Goal: Navigation & Orientation: Find specific page/section

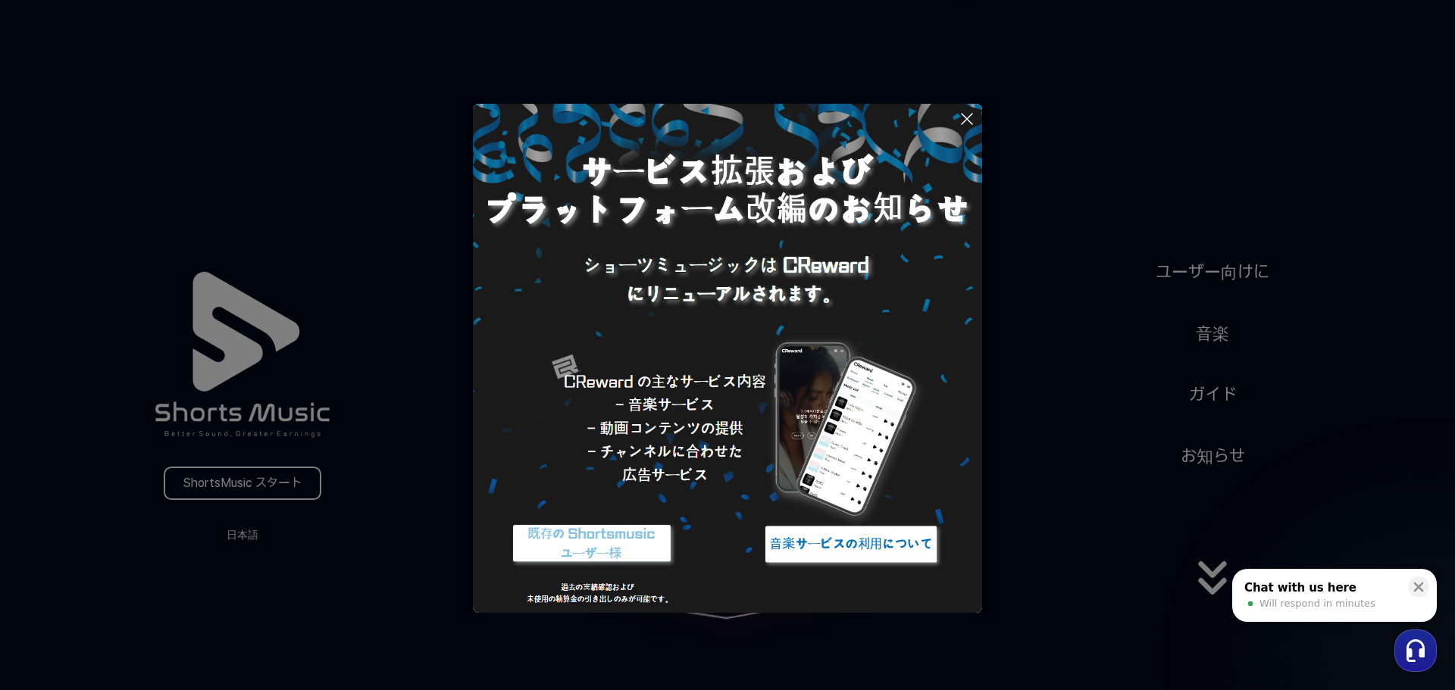
click at [807, 550] on img at bounding box center [850, 544] width 189 height 57
click at [896, 537] on img at bounding box center [850, 544] width 189 height 57
click at [235, 539] on button at bounding box center [727, 345] width 1455 height 690
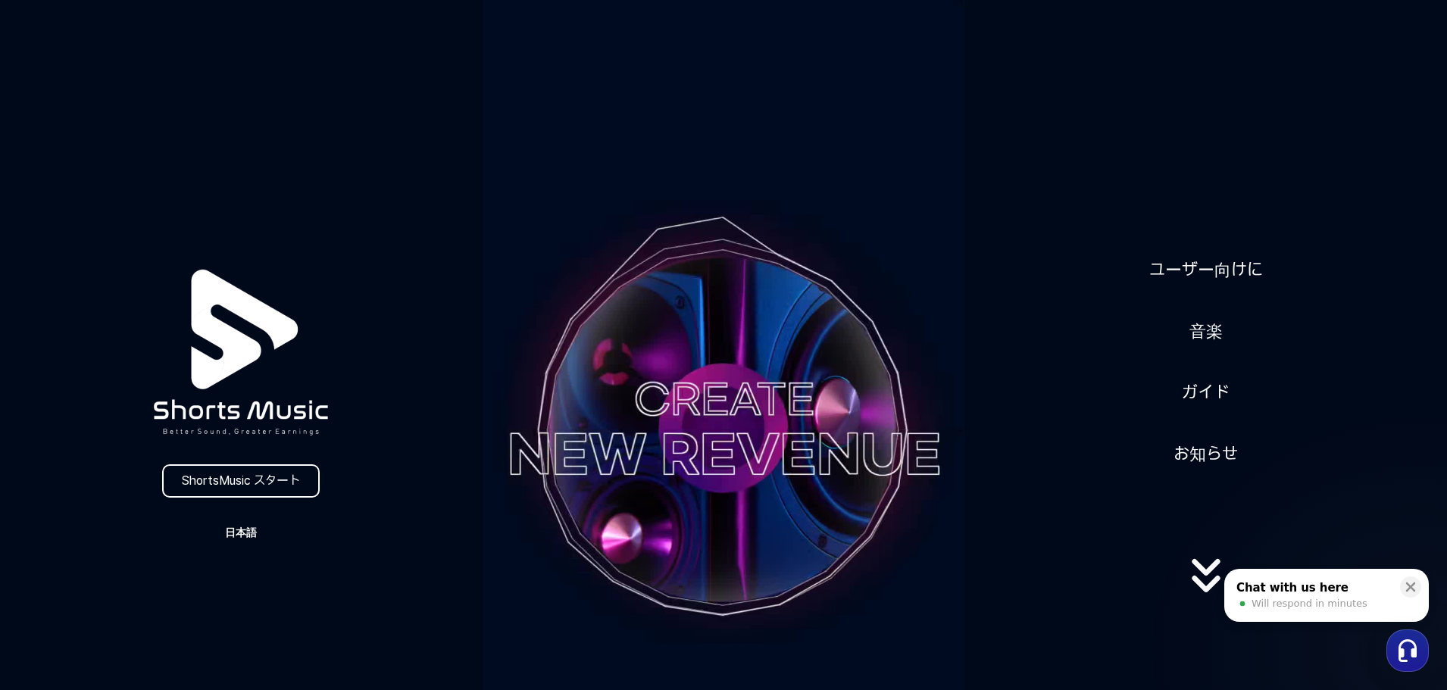
click at [238, 530] on button "日本語" at bounding box center [241, 532] width 73 height 21
click at [242, 600] on button "日本語" at bounding box center [241, 596] width 61 height 15
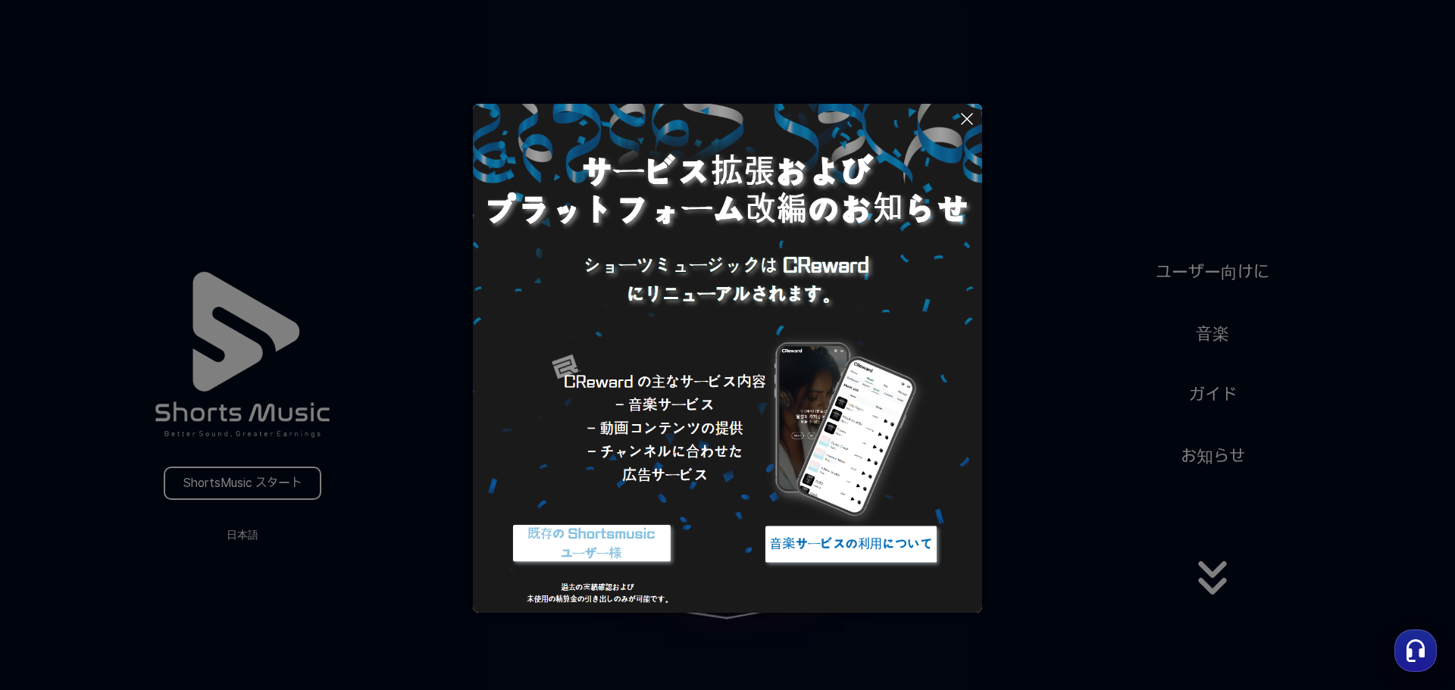
click at [261, 487] on button at bounding box center [727, 345] width 1455 height 690
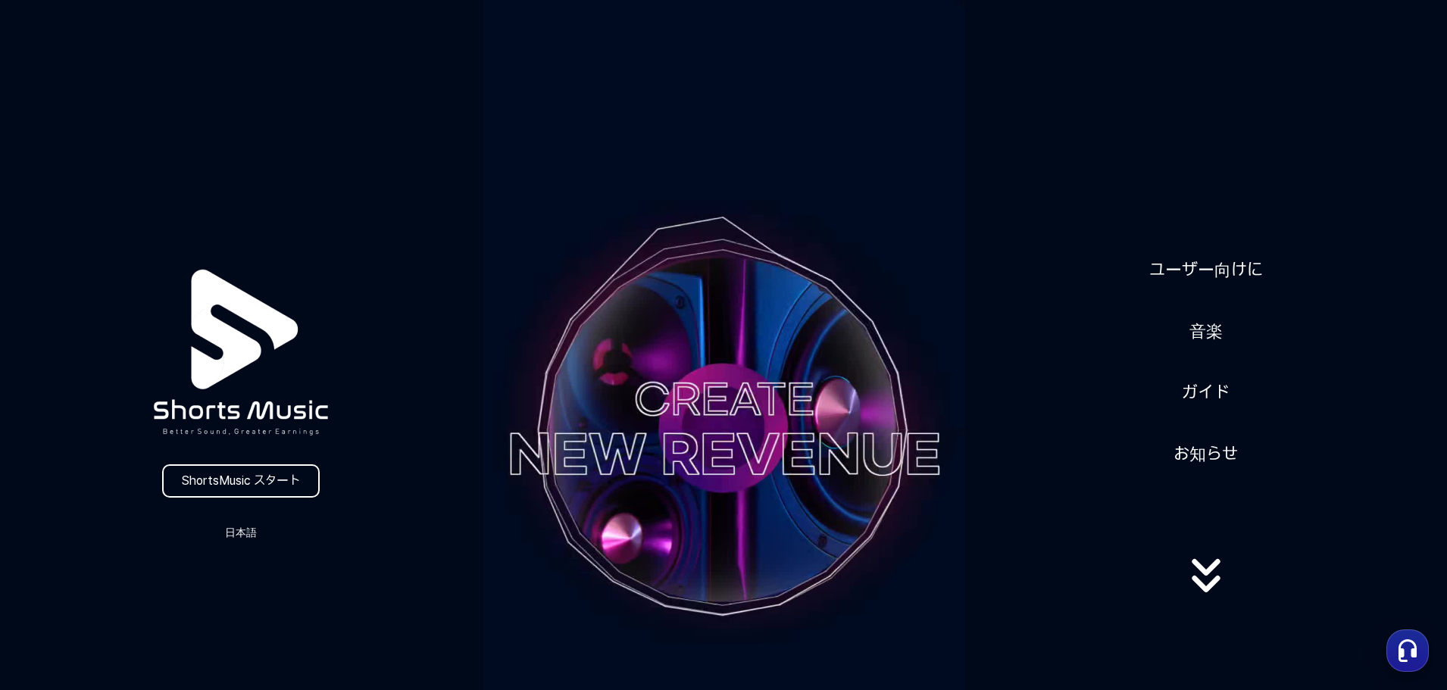
click at [760, 399] on video at bounding box center [724, 429] width 483 height 858
click at [764, 465] on video at bounding box center [724, 429] width 483 height 858
click at [1212, 576] on icon at bounding box center [1206, 567] width 28 height 17
click at [687, 394] on video at bounding box center [724, 429] width 483 height 858
click at [305, 415] on img at bounding box center [241, 353] width 249 height 248
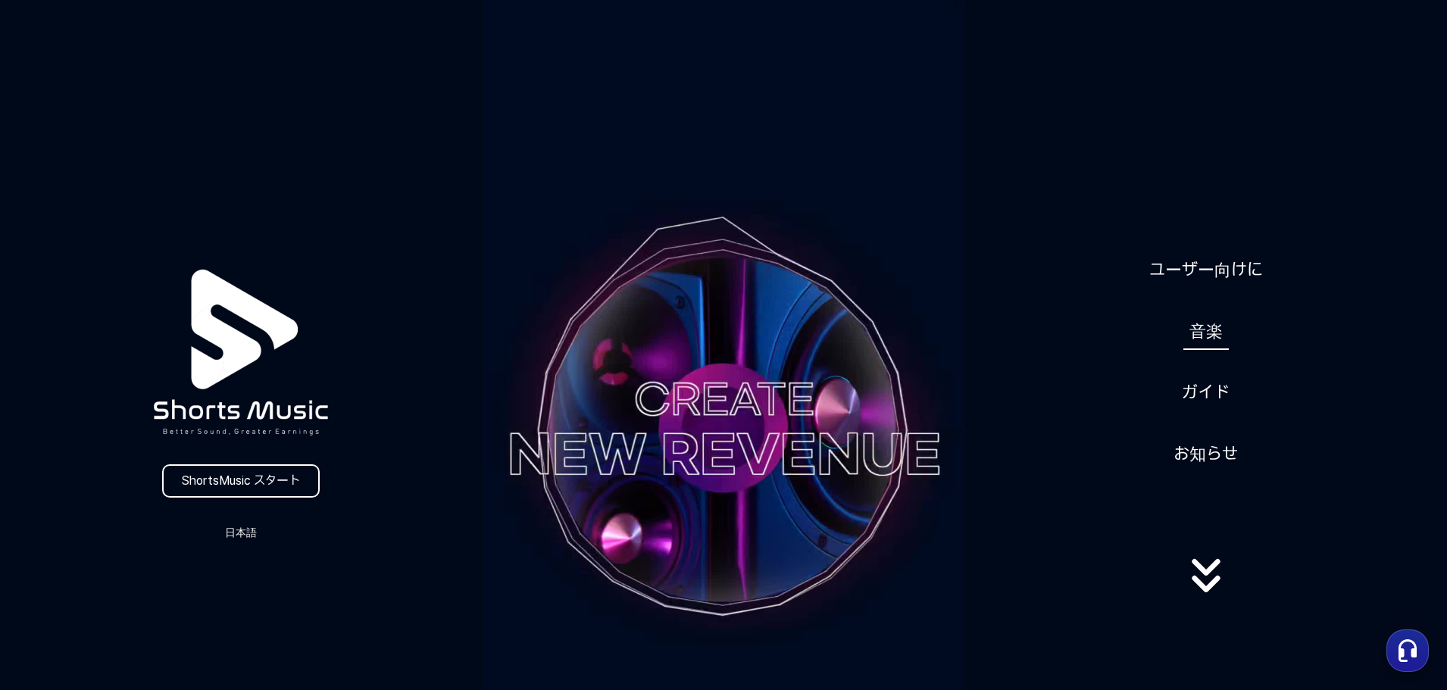
click at [1197, 332] on link "音楽" at bounding box center [1206, 331] width 45 height 37
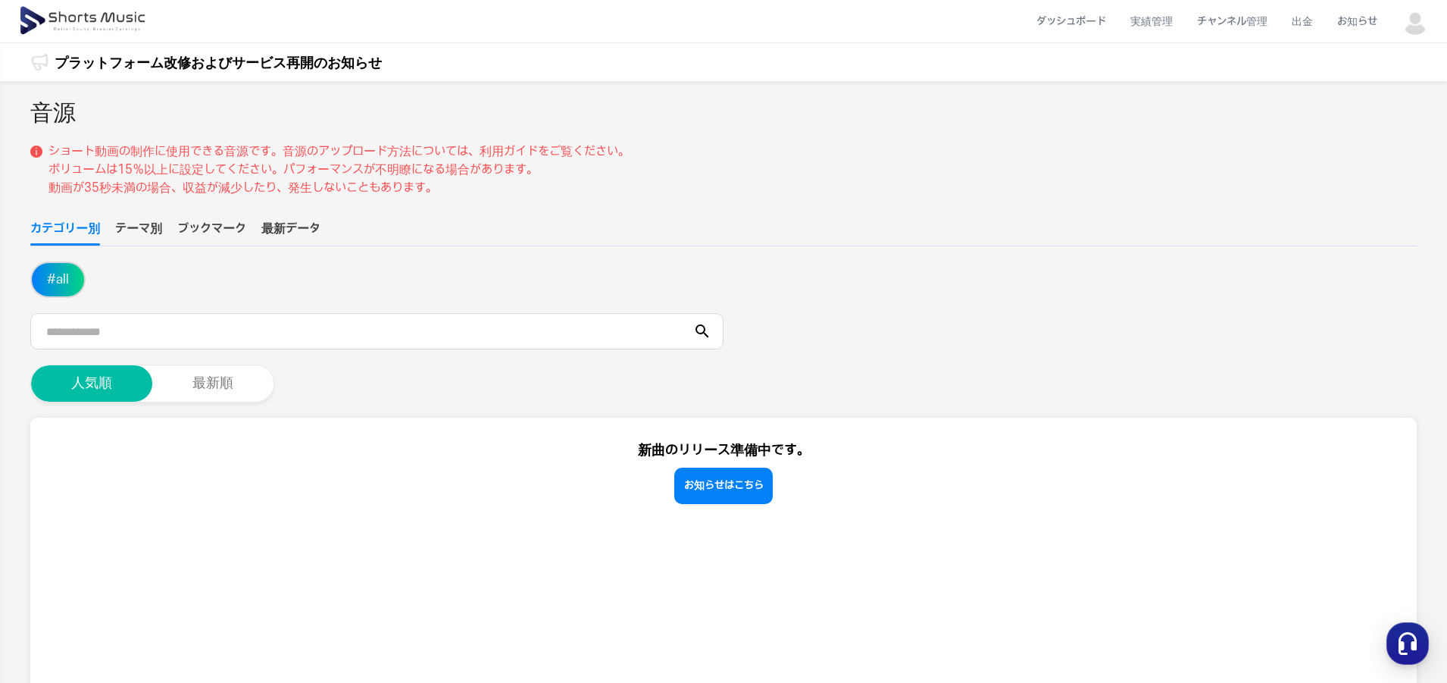
click at [1424, 27] on img at bounding box center [1415, 21] width 27 height 27
click at [1366, 60] on link "お知らせ" at bounding box center [1362, 61] width 121 height 27
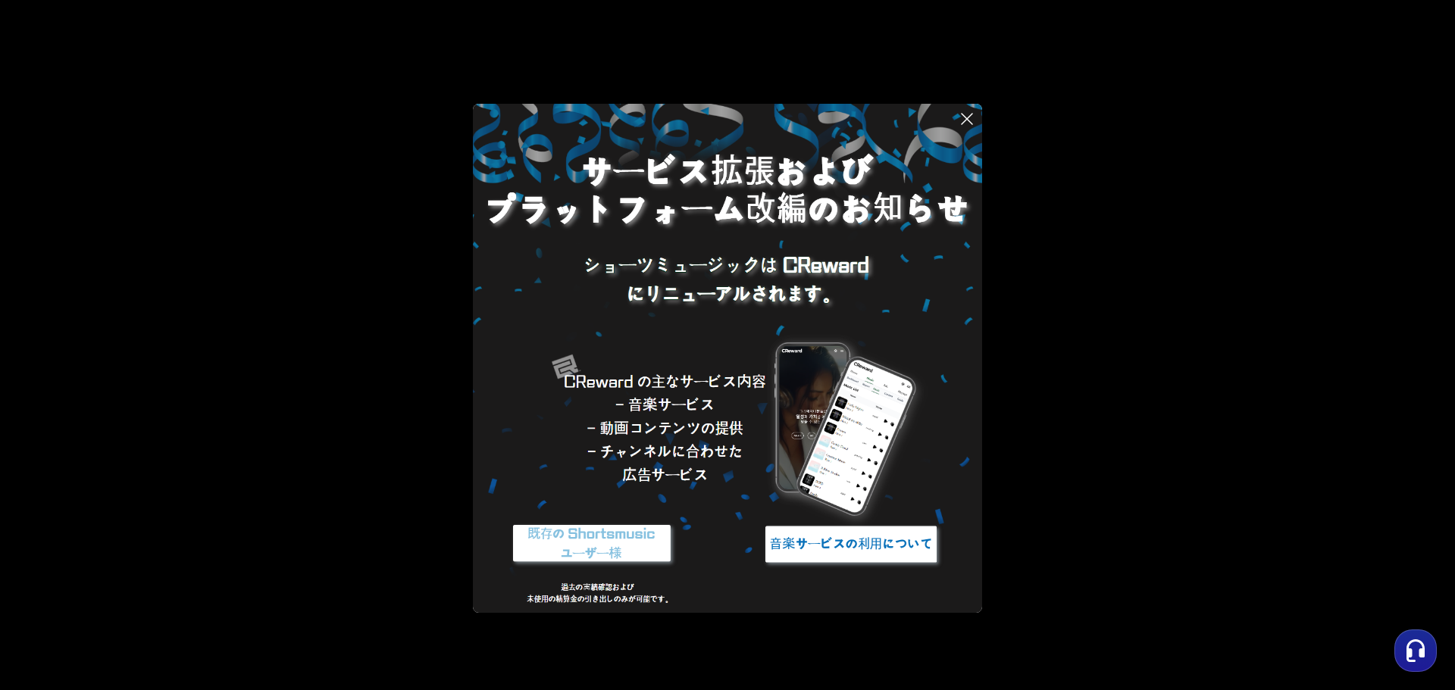
click at [965, 114] on icon at bounding box center [967, 119] width 18 height 18
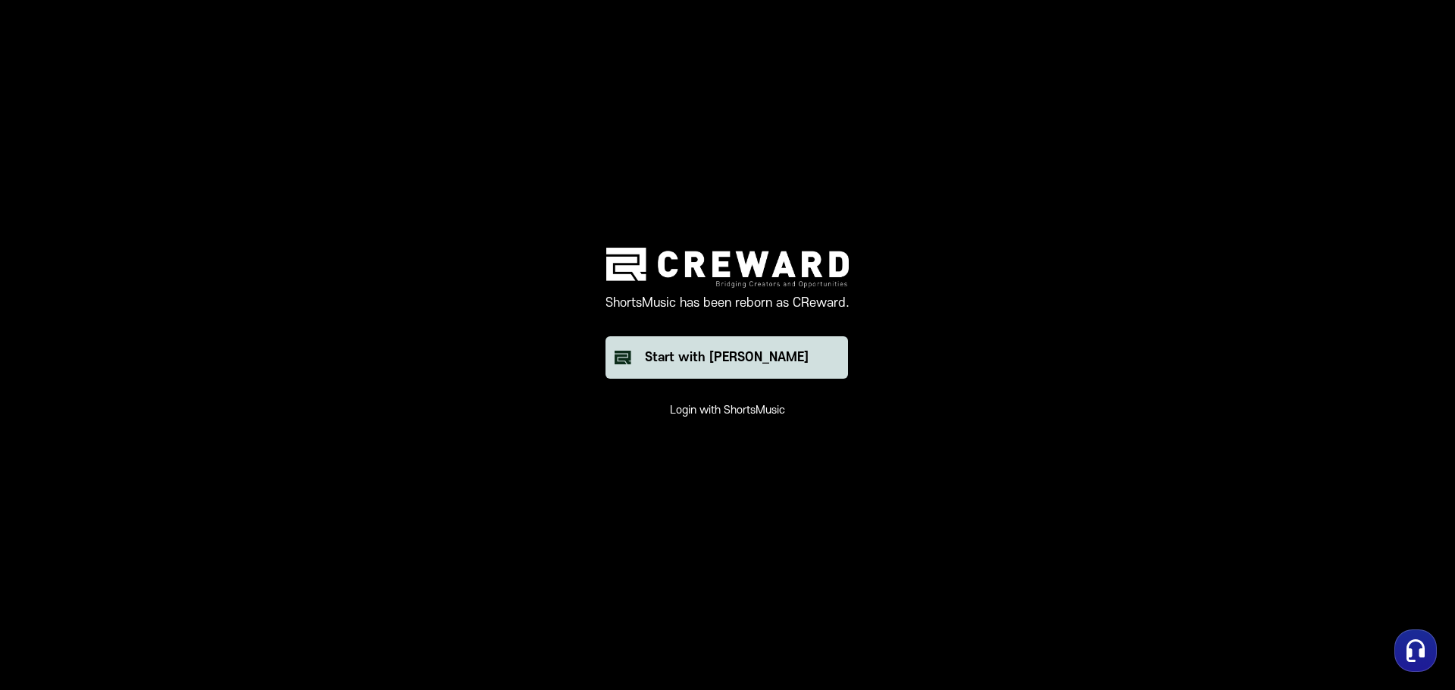
click at [682, 346] on button "Start with Creward" at bounding box center [726, 357] width 242 height 42
